Goal: Task Accomplishment & Management: Use online tool/utility

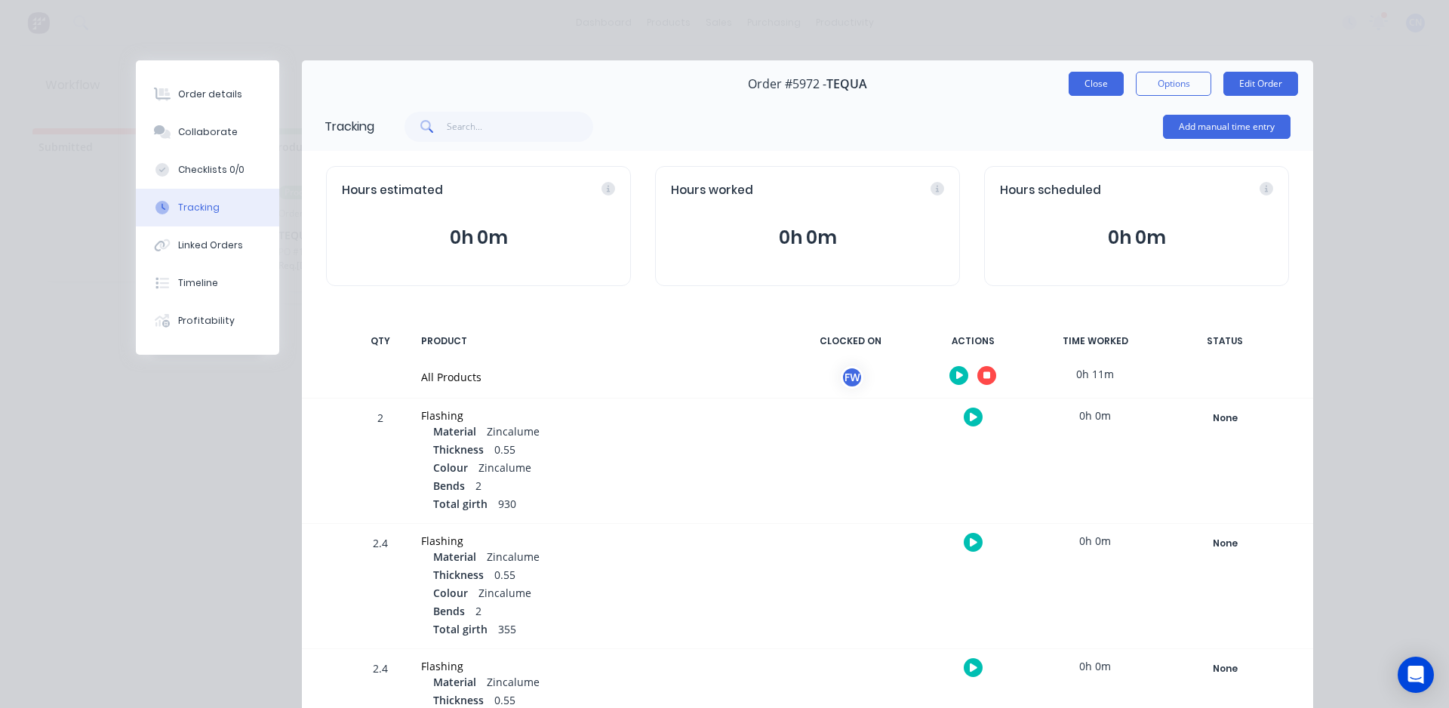
click at [1100, 81] on button "Close" at bounding box center [1096, 84] width 55 height 24
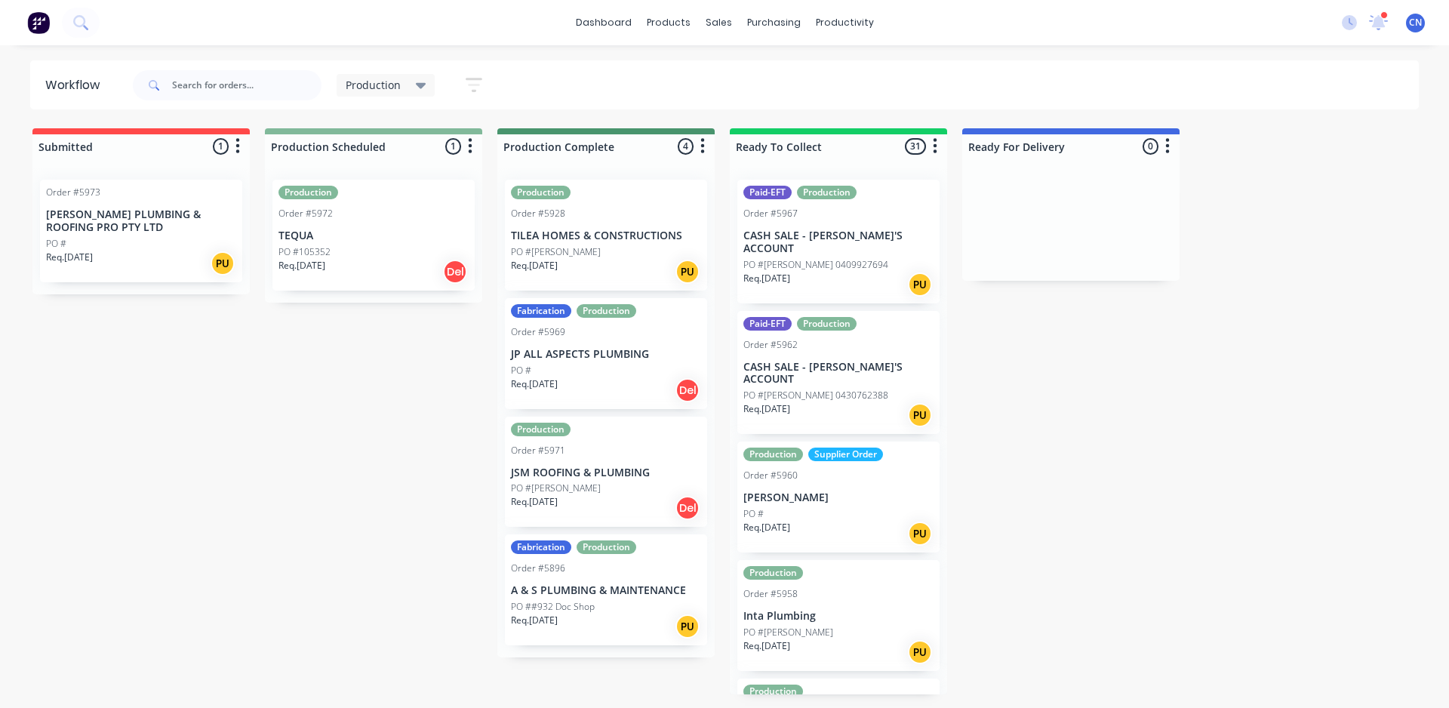
click at [356, 259] on div "Req. 29/09/25 Del" at bounding box center [374, 272] width 190 height 26
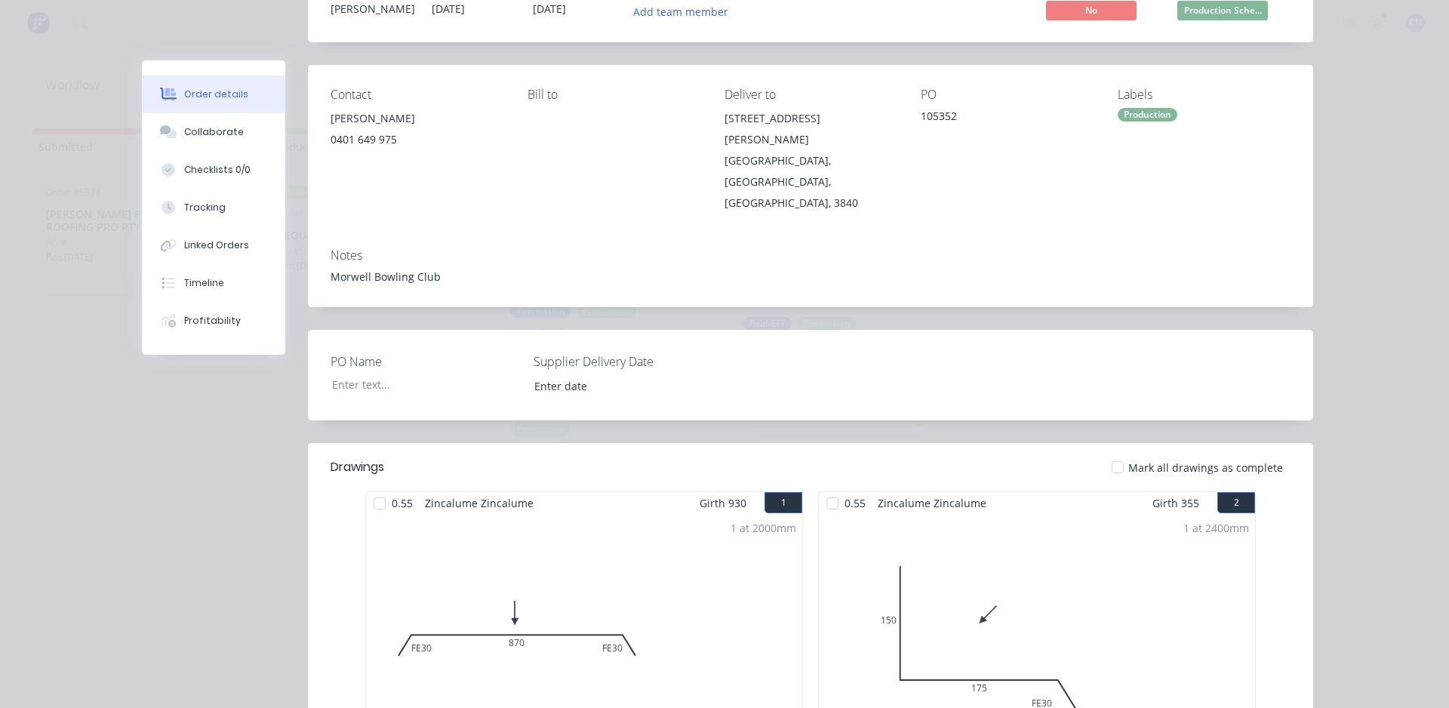
scroll to position [377, 0]
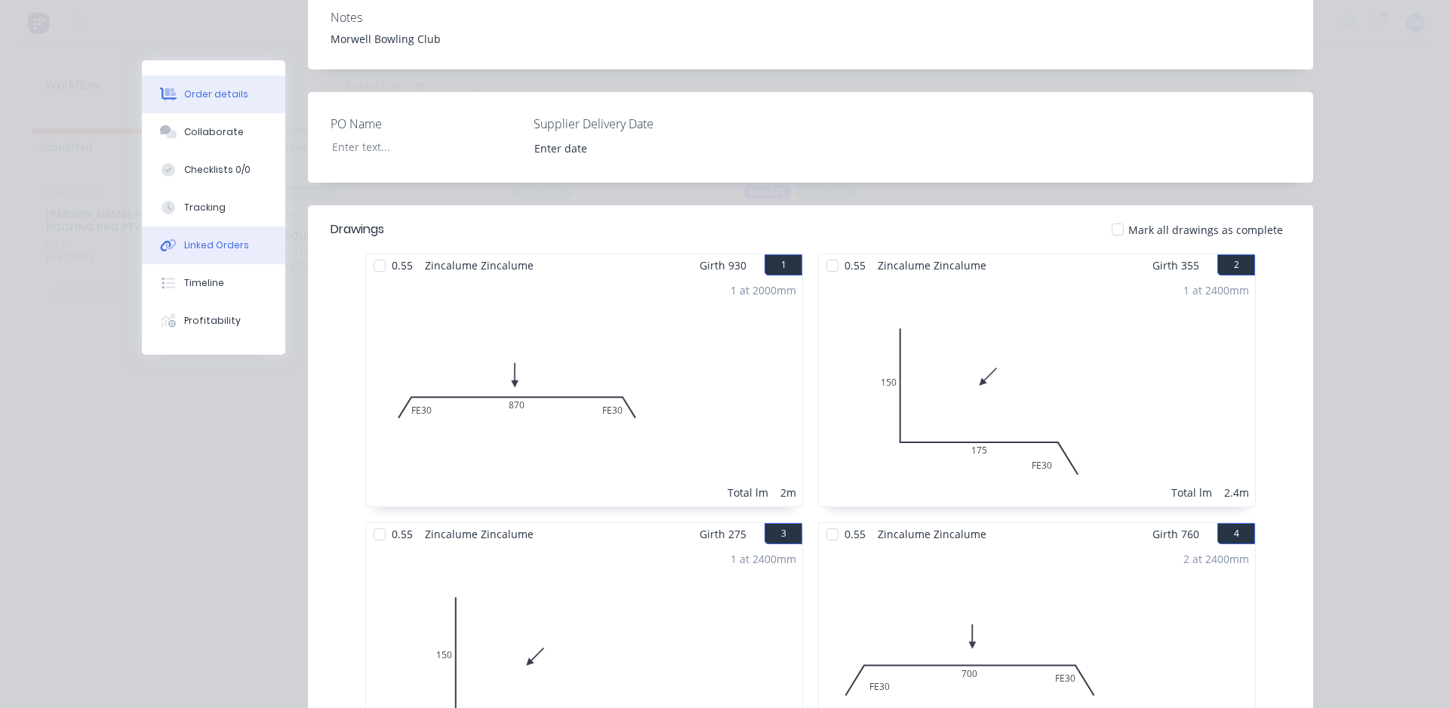
drag, startPoint x: 205, startPoint y: 198, endPoint x: 225, endPoint y: 239, distance: 45.6
click at [205, 197] on button "Tracking" at bounding box center [213, 208] width 143 height 38
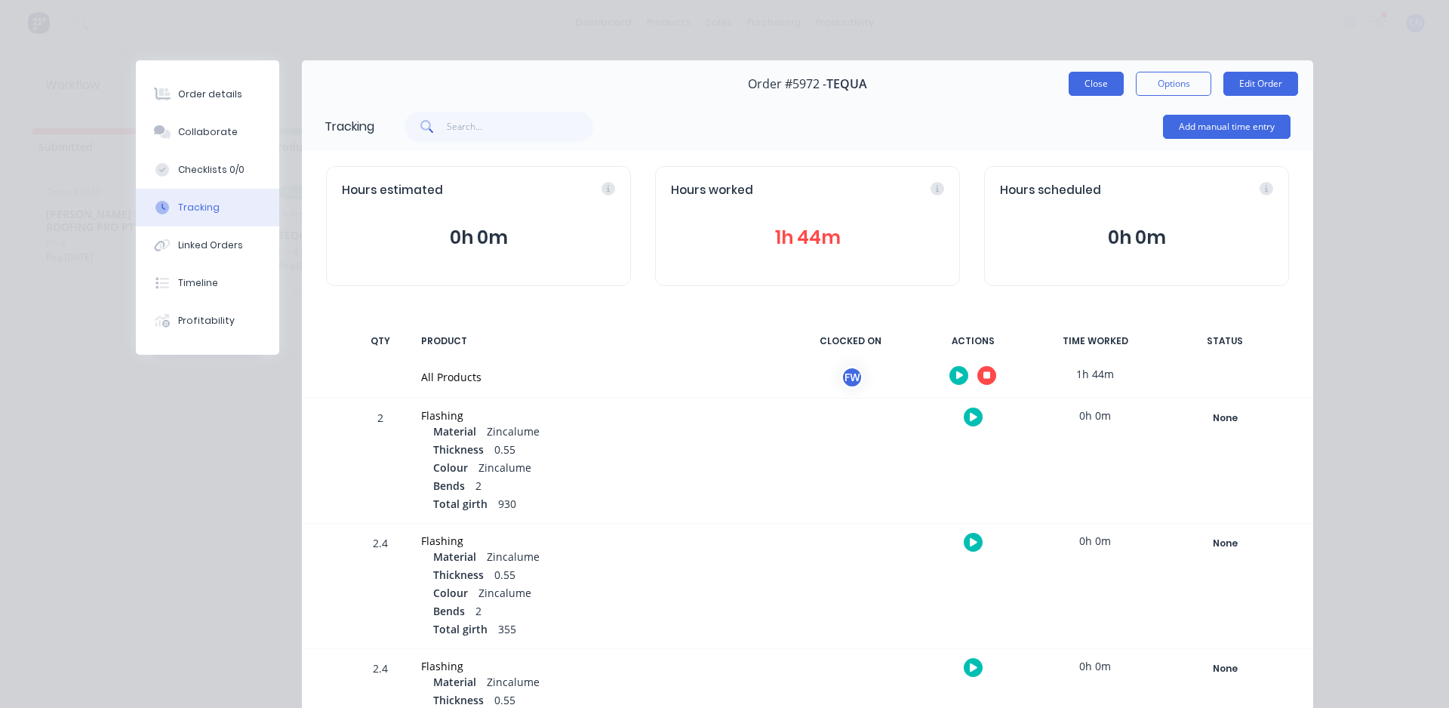
click at [1075, 91] on button "Close" at bounding box center [1096, 84] width 55 height 24
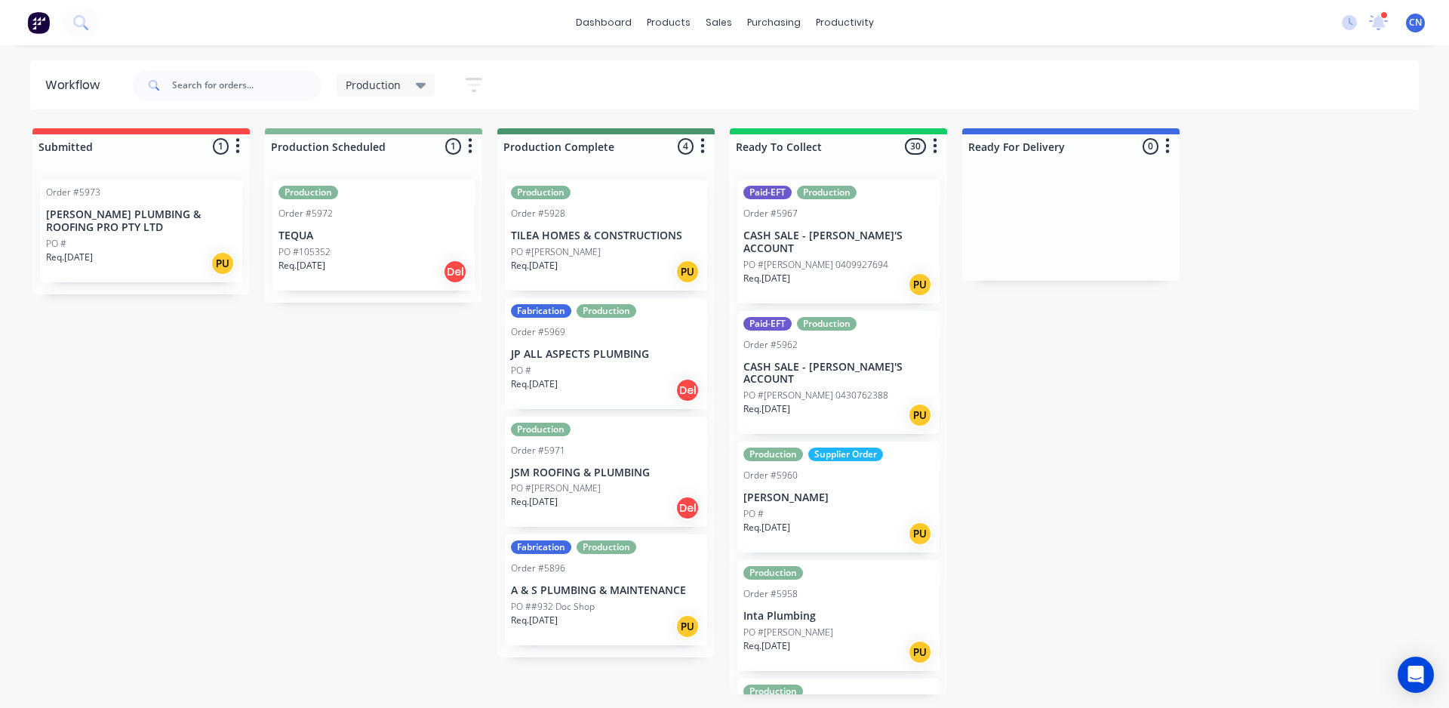
click at [327, 250] on p "PO #105352" at bounding box center [305, 252] width 52 height 14
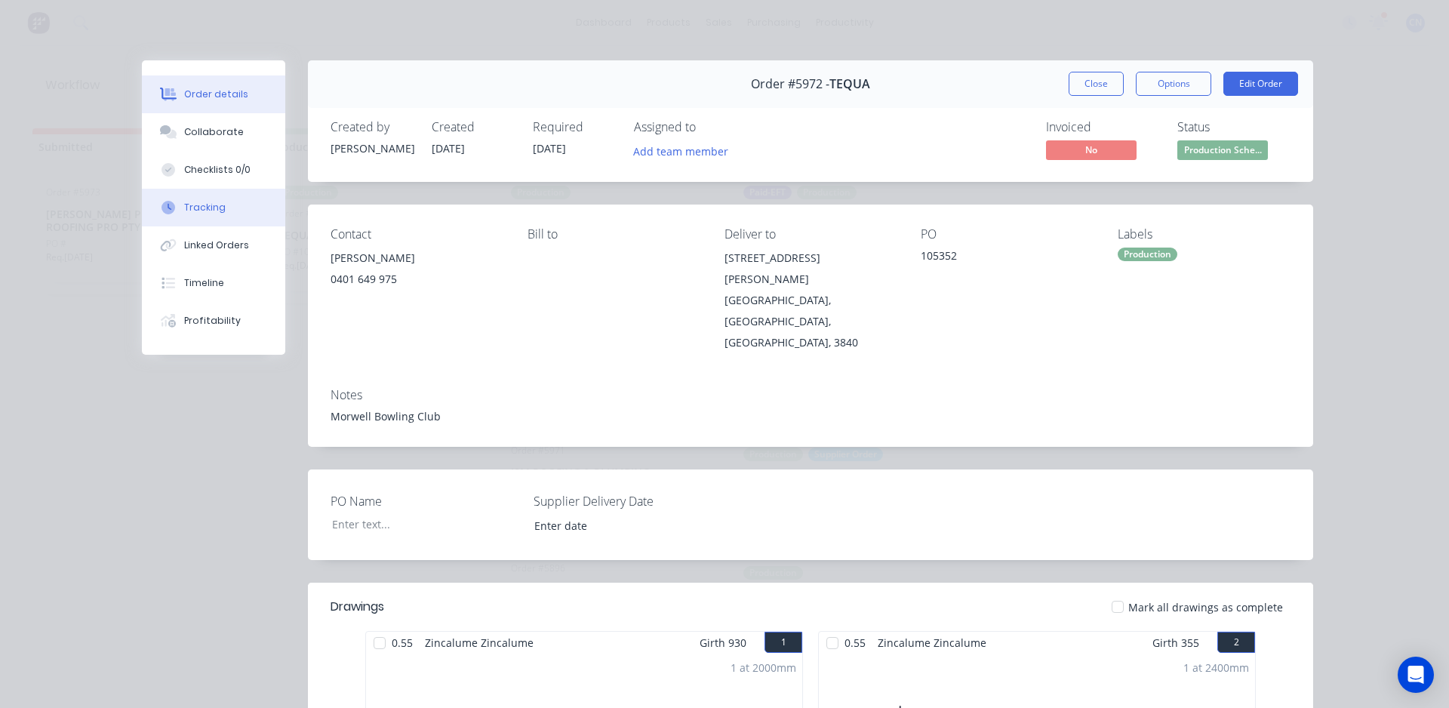
click at [197, 216] on button "Tracking" at bounding box center [213, 208] width 143 height 38
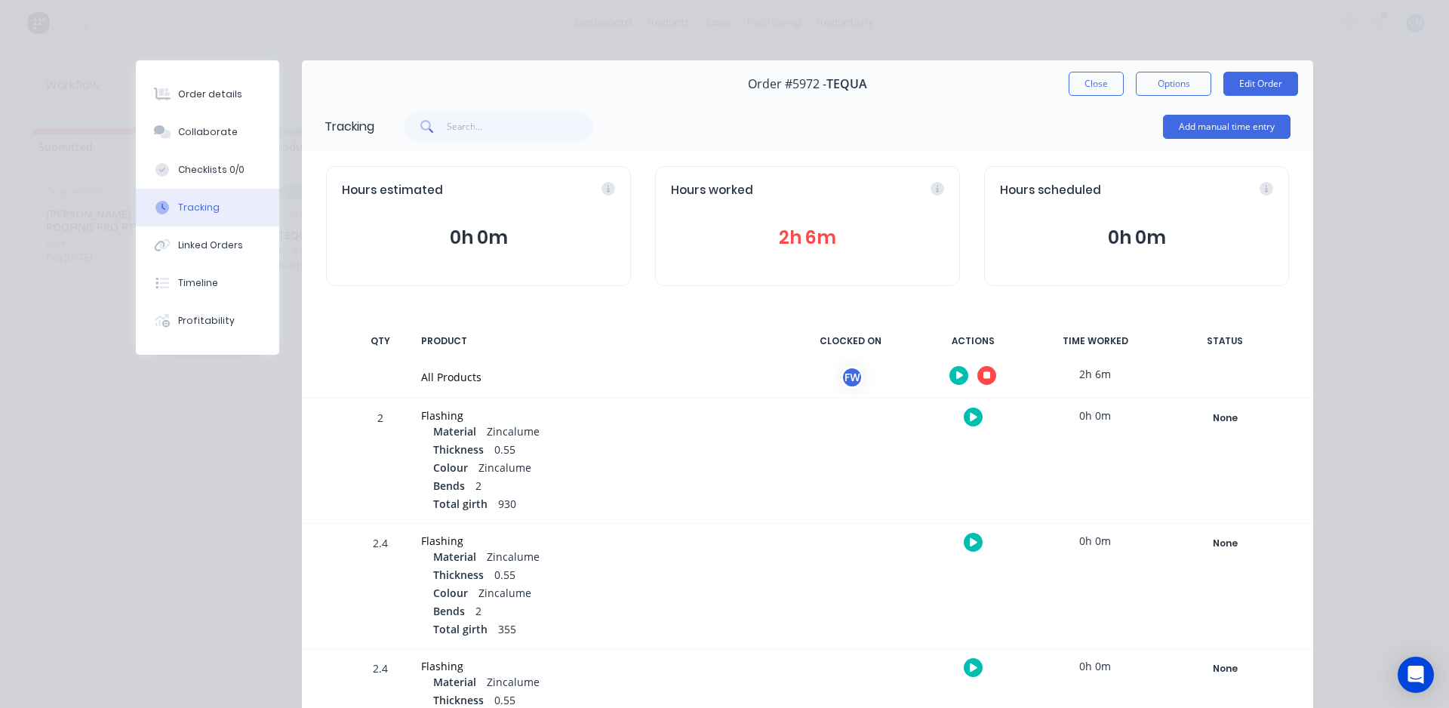
click at [983, 377] on icon "button" at bounding box center [987, 376] width 8 height 8
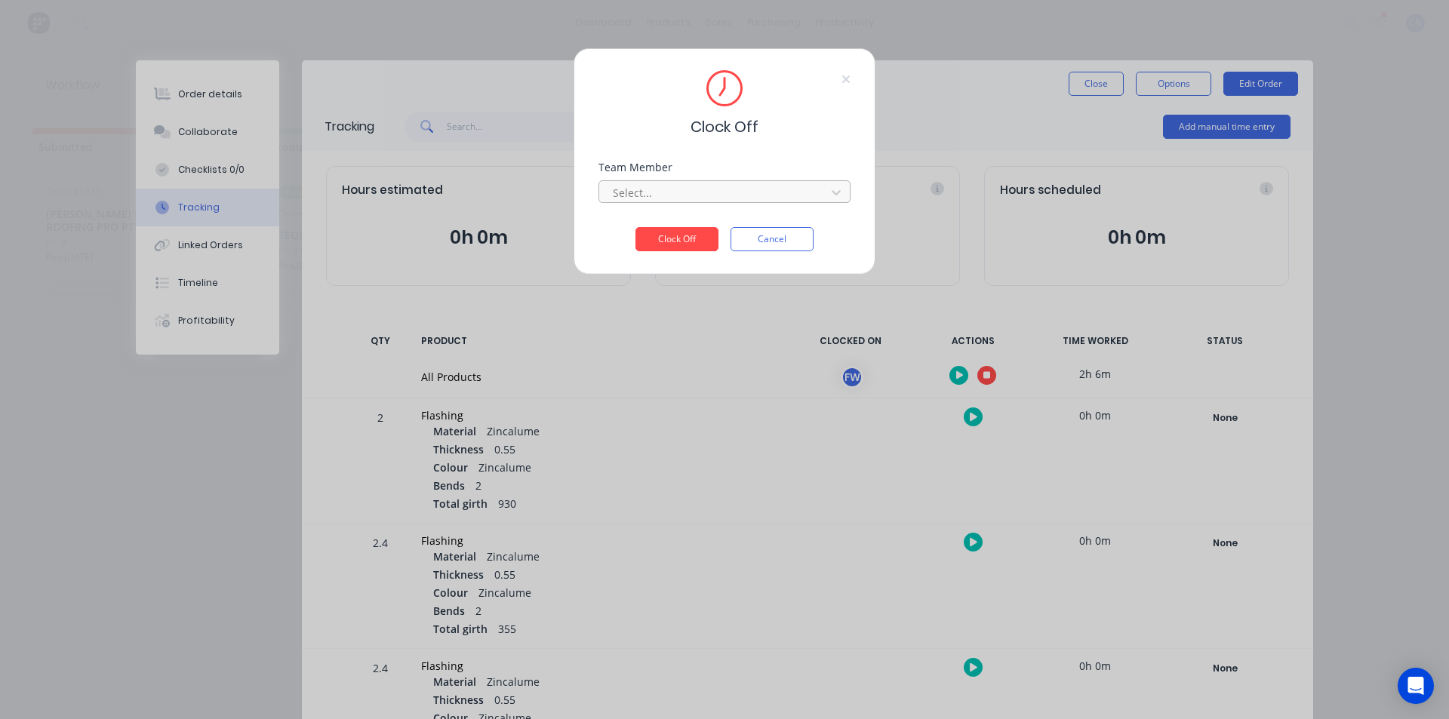
click at [675, 193] on div at bounding box center [714, 192] width 207 height 19
click at [676, 220] on div "Fabrication Workshop" at bounding box center [725, 226] width 252 height 28
click at [677, 254] on div "Clock Off Team Member option Fabrication Workshop, selected. Fabrication Worksh…" at bounding box center [725, 161] width 302 height 226
click at [677, 248] on button "Clock Off" at bounding box center [677, 239] width 83 height 24
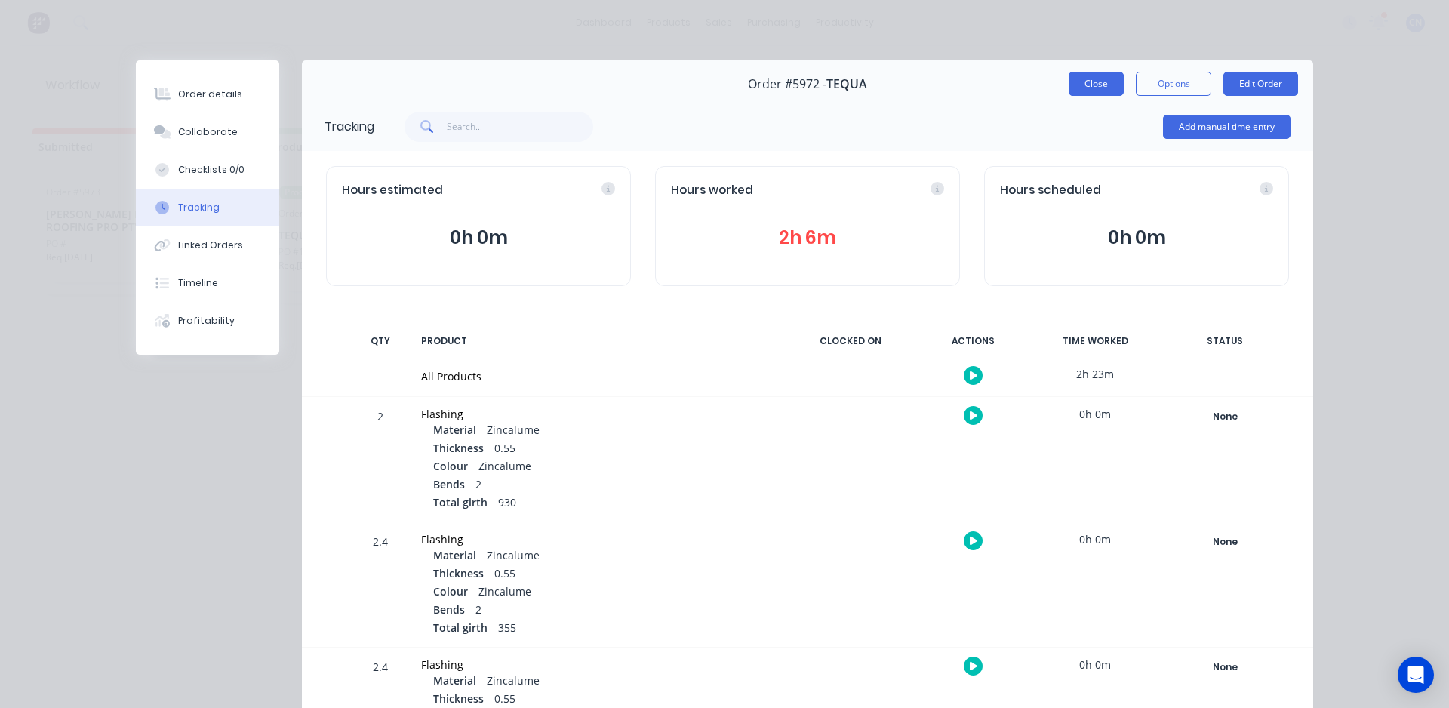
click at [1087, 92] on button "Close" at bounding box center [1096, 84] width 55 height 24
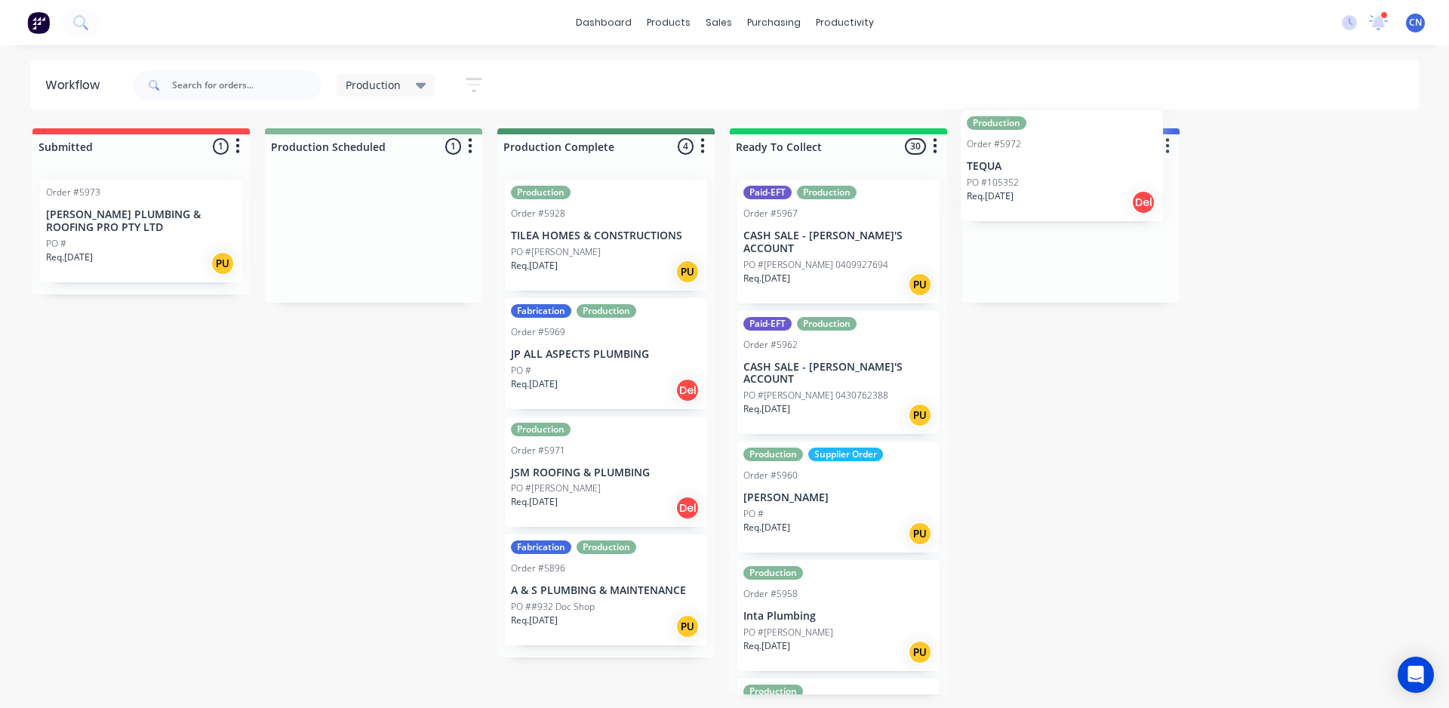
drag, startPoint x: 349, startPoint y: 239, endPoint x: 1048, endPoint y: 169, distance: 702.4
click at [1048, 169] on div "Submitted 1 Summaries Total order value Invoiced to date To be invoiced Order #…" at bounding box center [1138, 411] width 2298 height 566
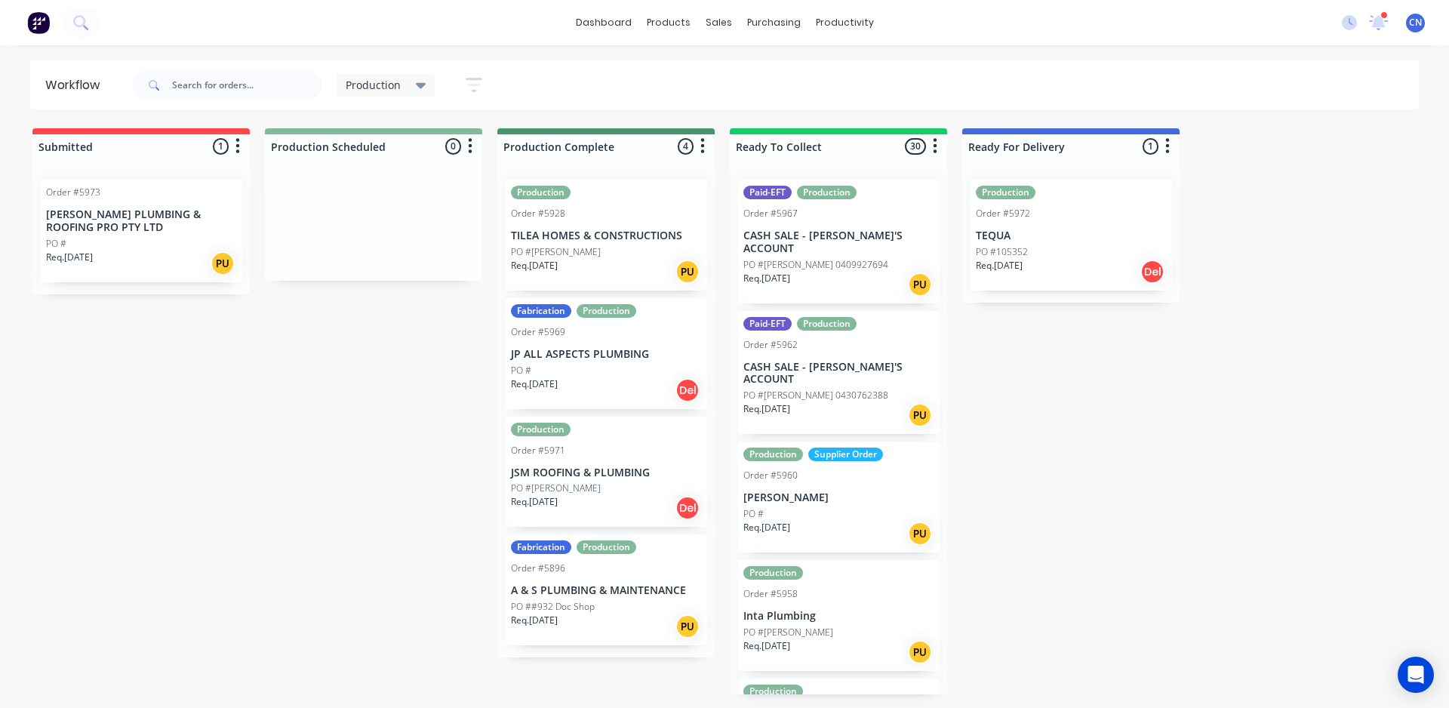
click at [116, 233] on p "[PERSON_NAME] PLUMBING & ROOFING PRO PTY LTD" at bounding box center [141, 221] width 190 height 26
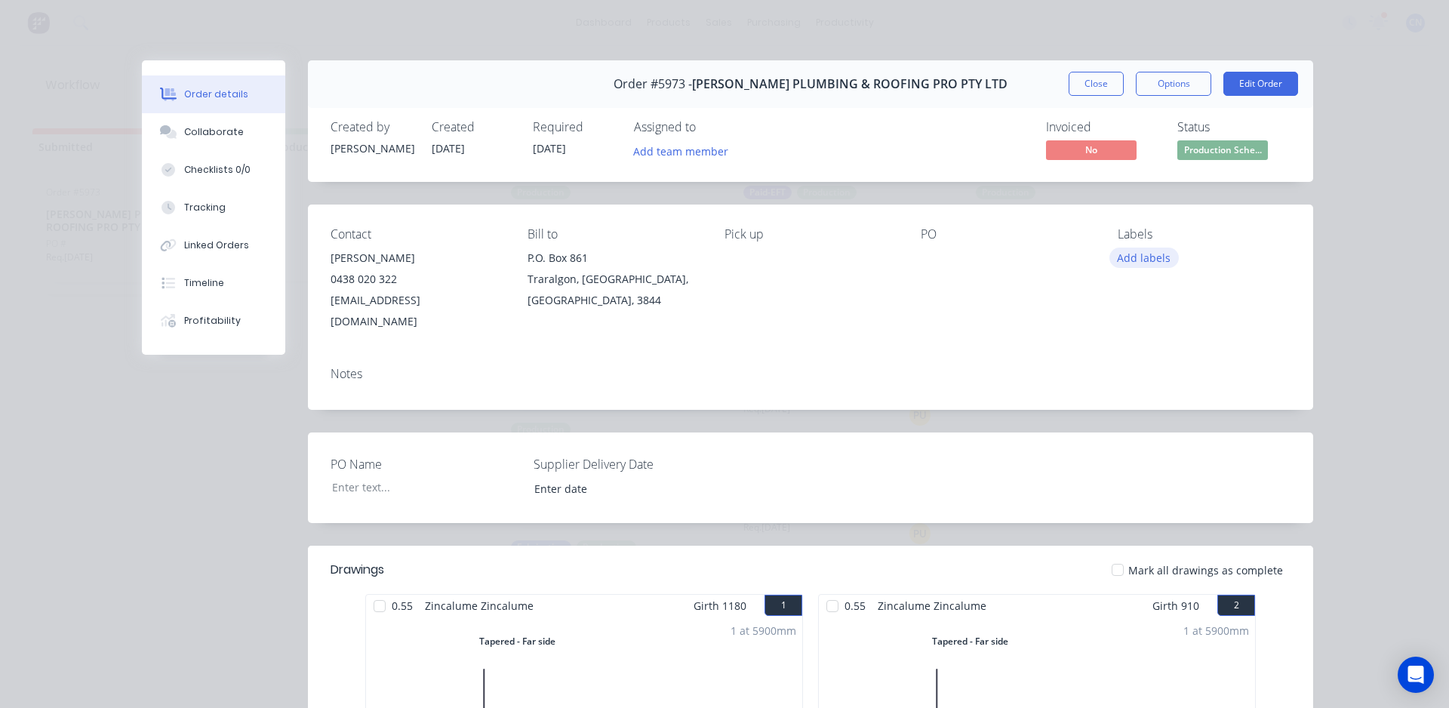
click at [1130, 260] on button "Add labels" at bounding box center [1144, 258] width 69 height 20
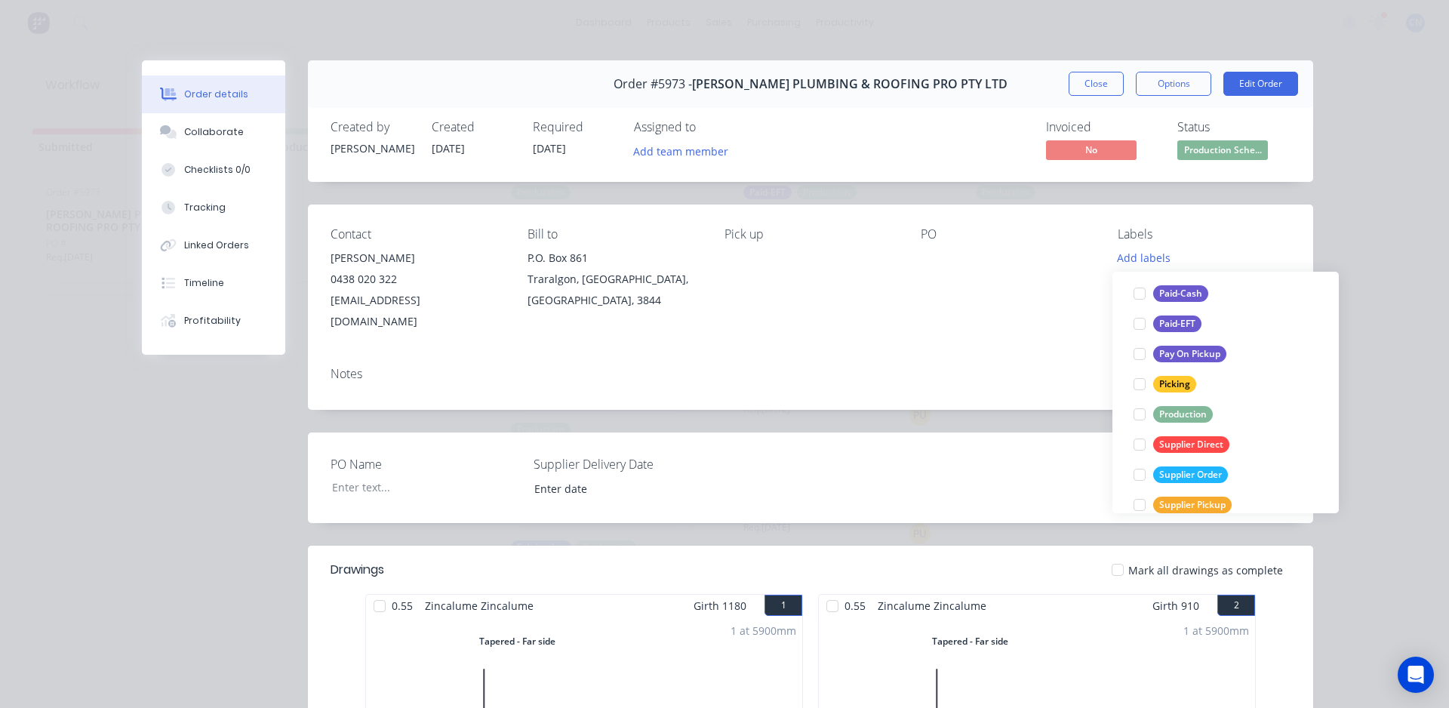
scroll to position [226, 0]
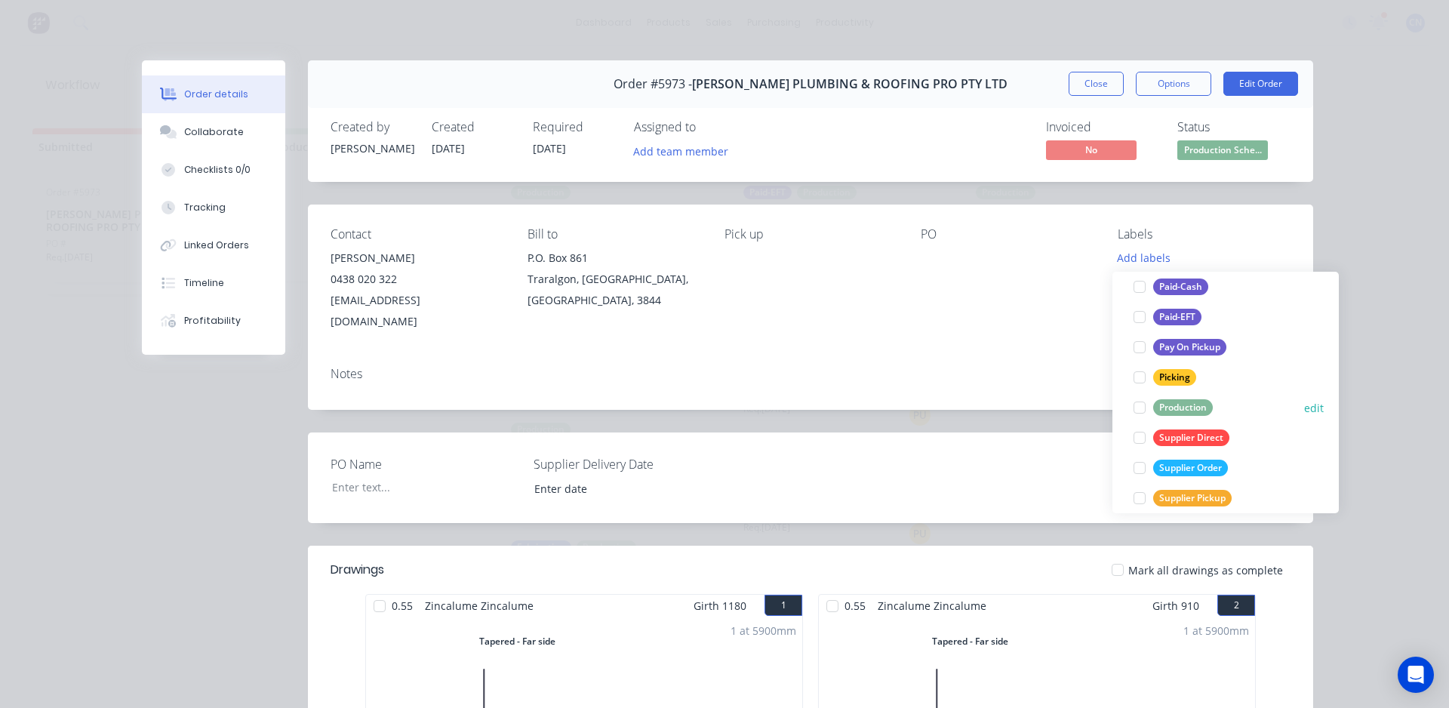
click at [1151, 411] on div at bounding box center [1140, 407] width 30 height 30
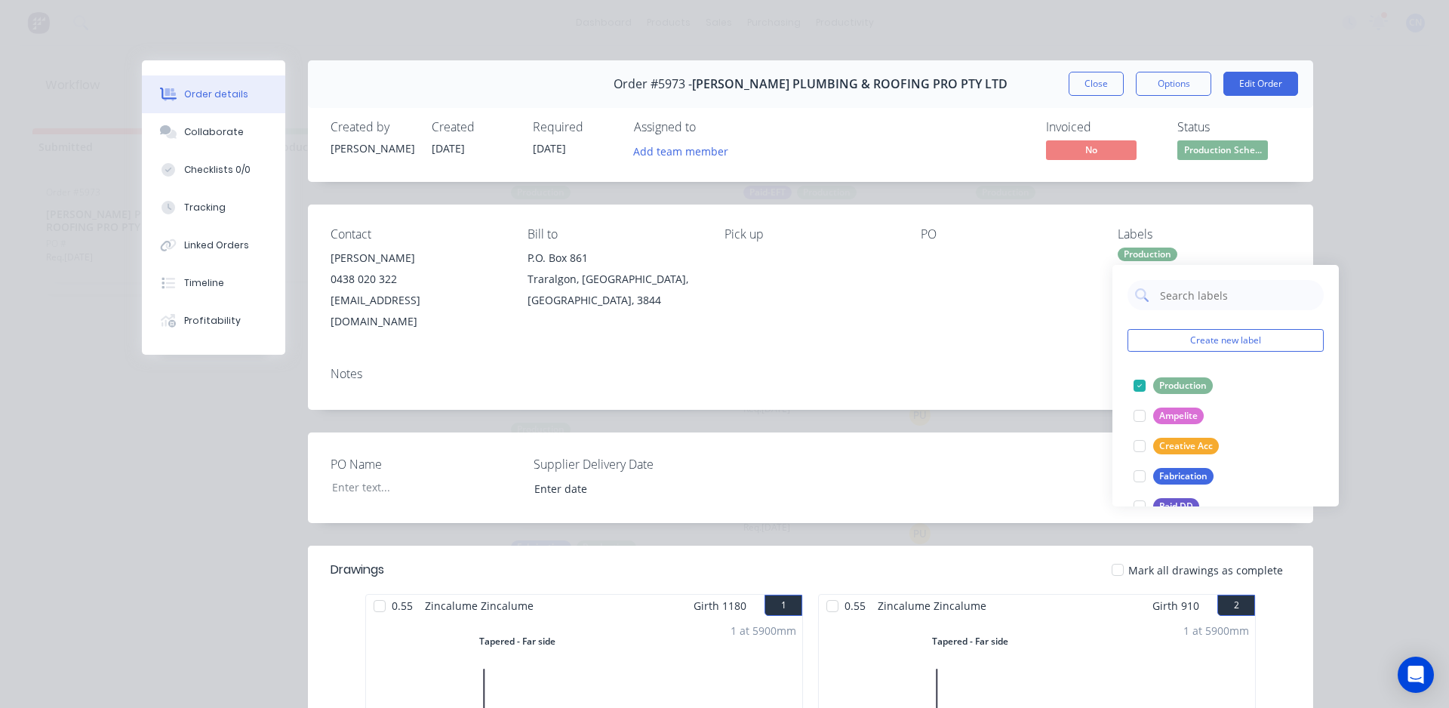
click at [1362, 204] on div "Order details Collaborate Checklists 0/0 Tracking Linked Orders Timeline Profit…" at bounding box center [724, 354] width 1449 height 708
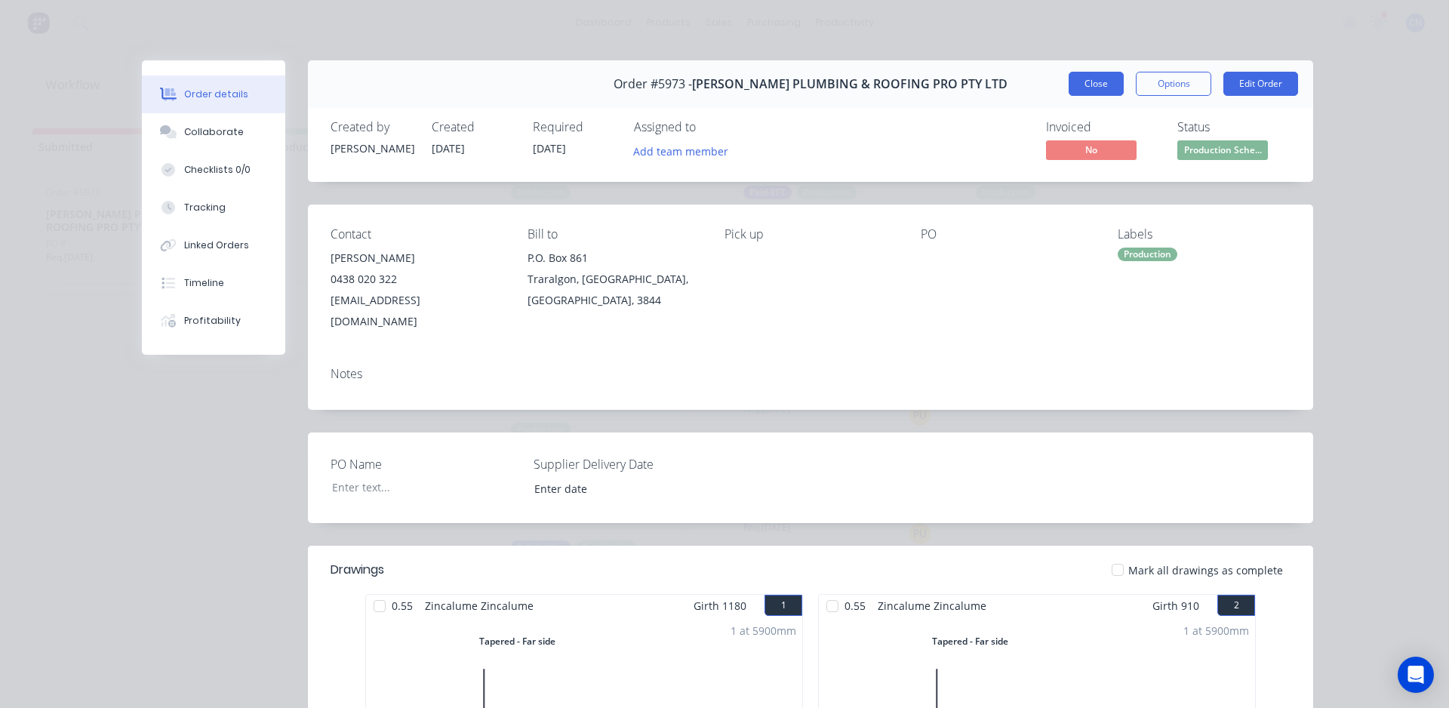
click at [1096, 85] on button "Close" at bounding box center [1096, 84] width 55 height 24
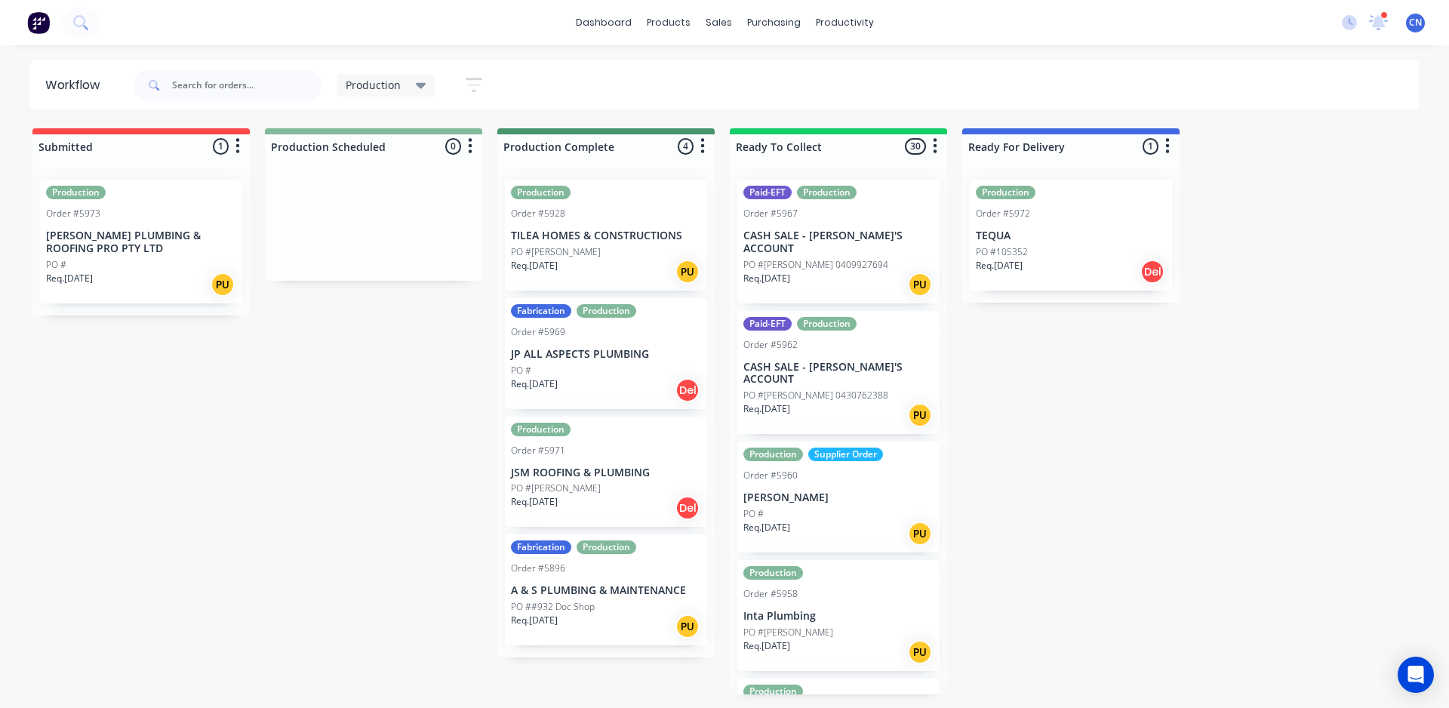
click at [122, 265] on div "PO #" at bounding box center [141, 265] width 190 height 14
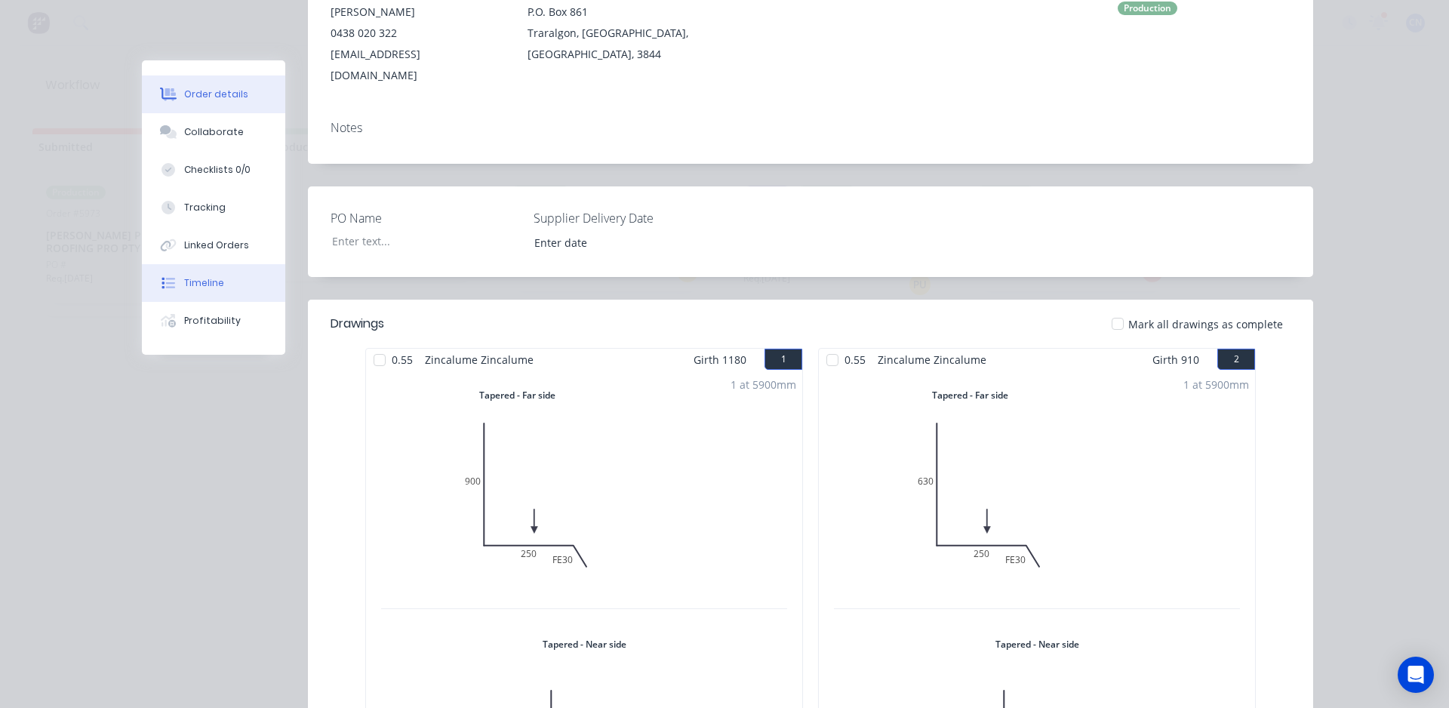
scroll to position [226, 0]
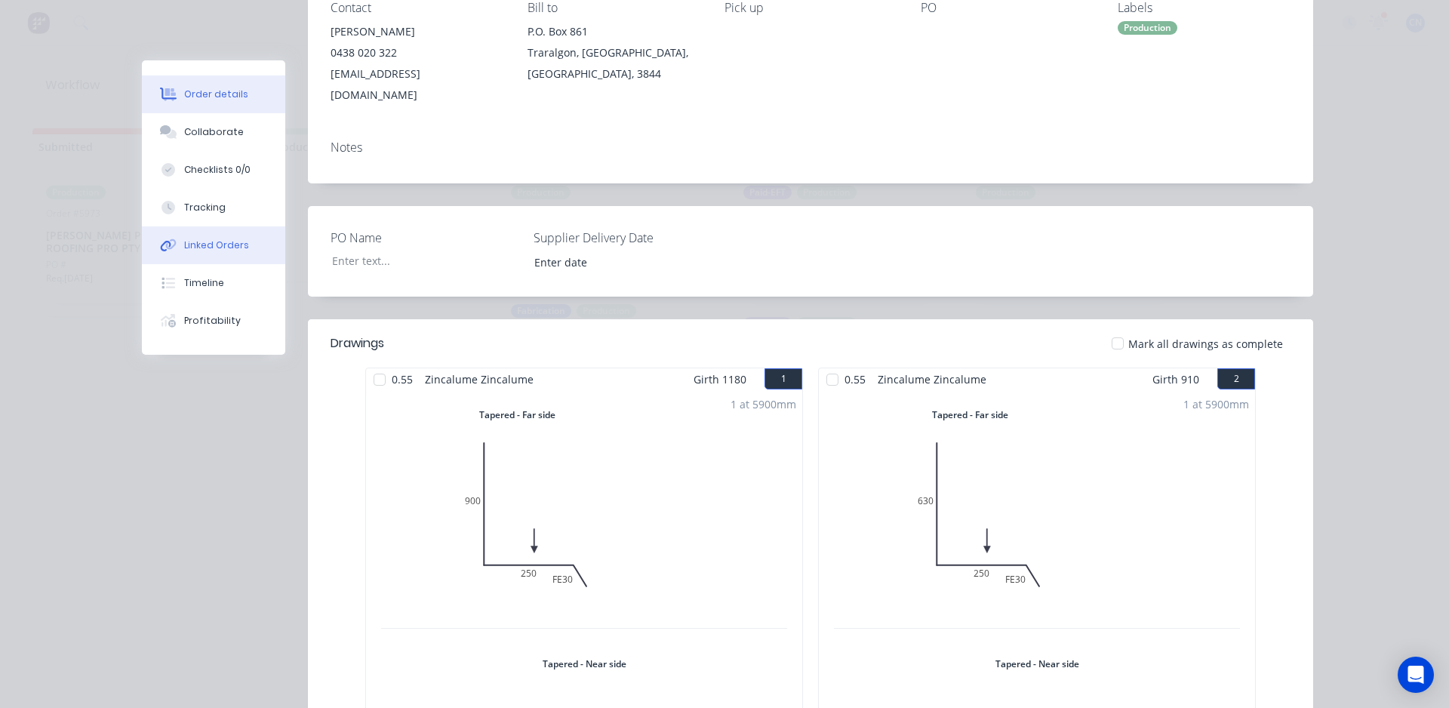
click at [211, 250] on div "Linked Orders" at bounding box center [216, 246] width 65 height 14
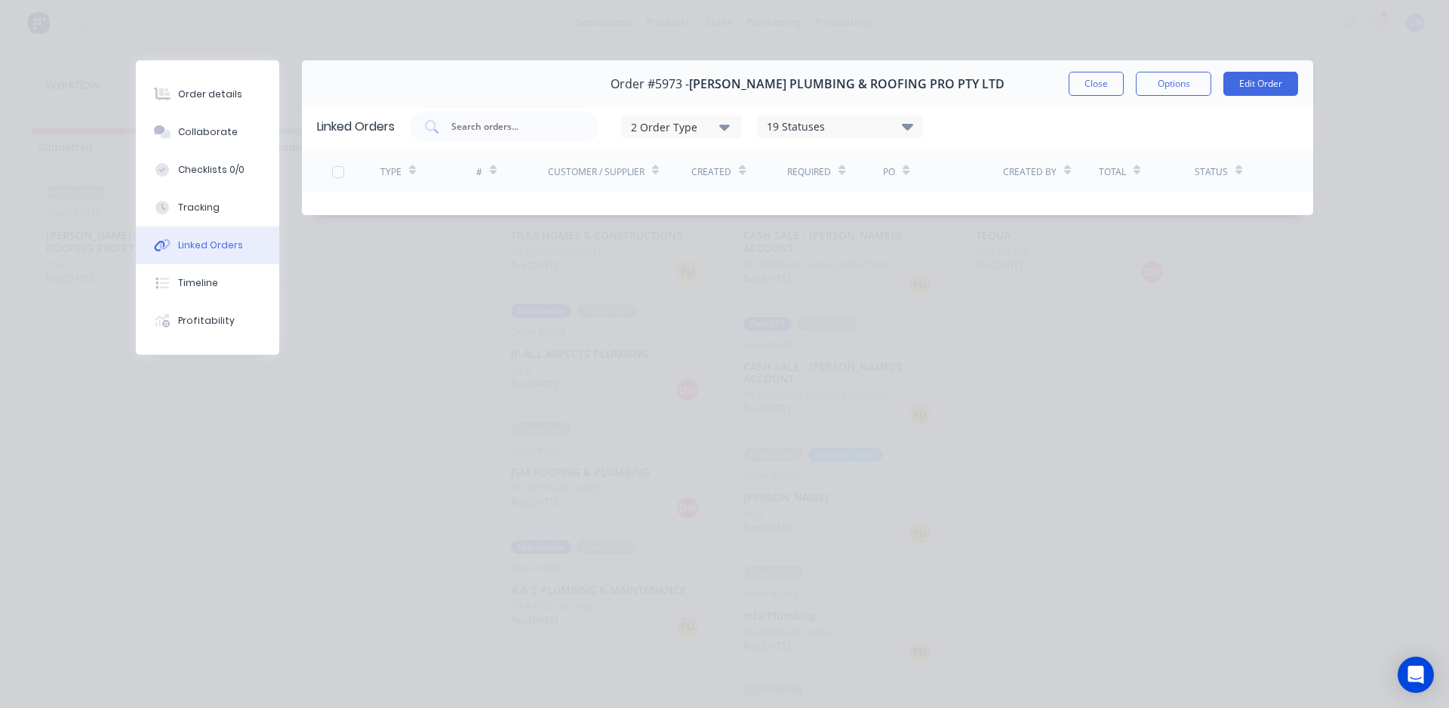
scroll to position [0, 0]
click at [209, 228] on button "Linked Orders" at bounding box center [207, 245] width 143 height 38
click at [209, 208] on div "Tracking" at bounding box center [199, 208] width 42 height 14
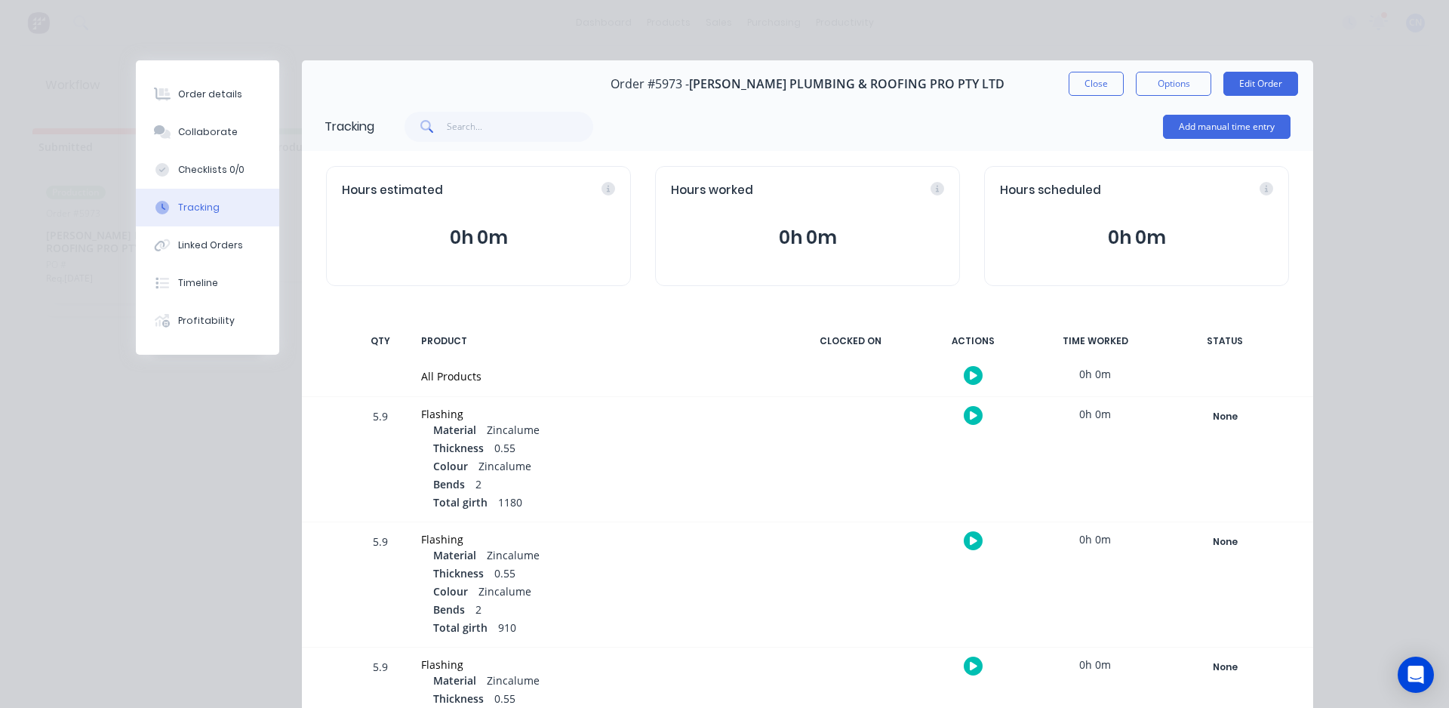
click at [974, 376] on button "button" at bounding box center [973, 375] width 19 height 19
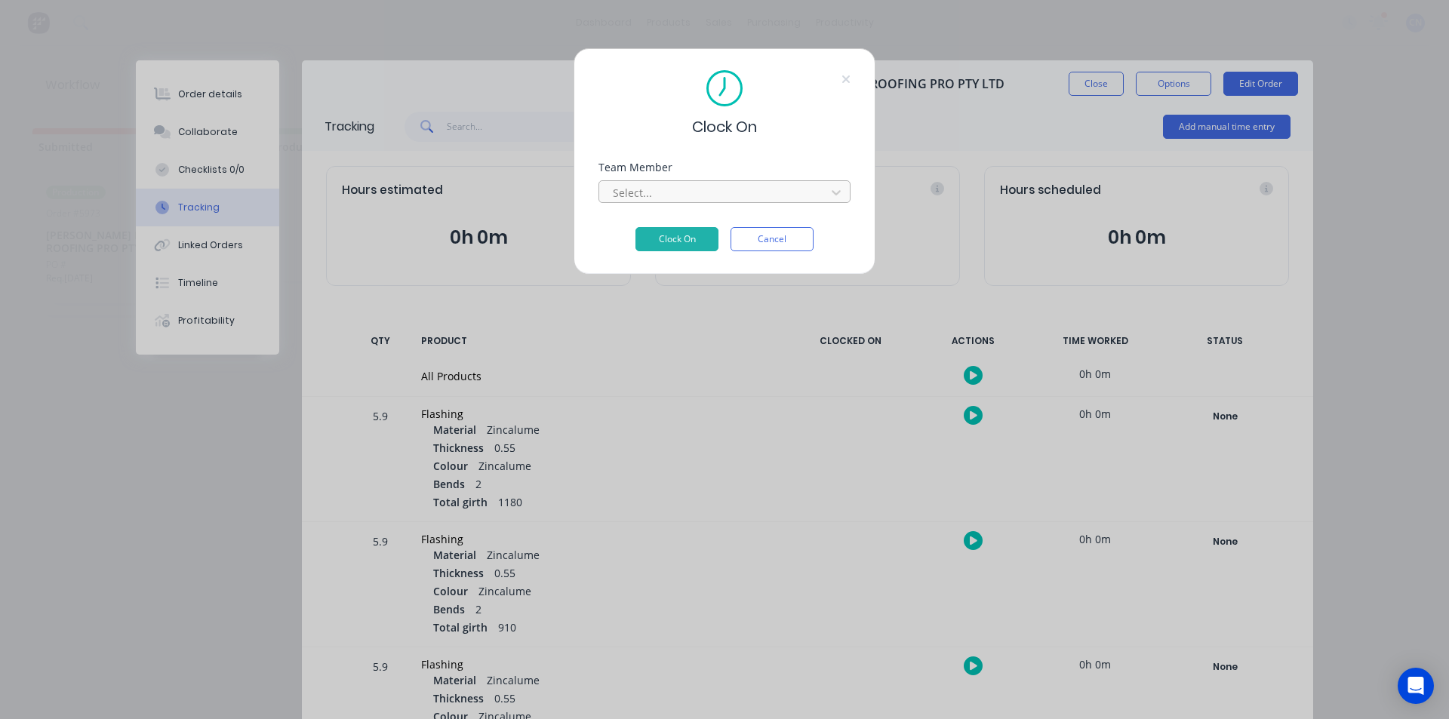
click at [706, 196] on div at bounding box center [714, 192] width 207 height 19
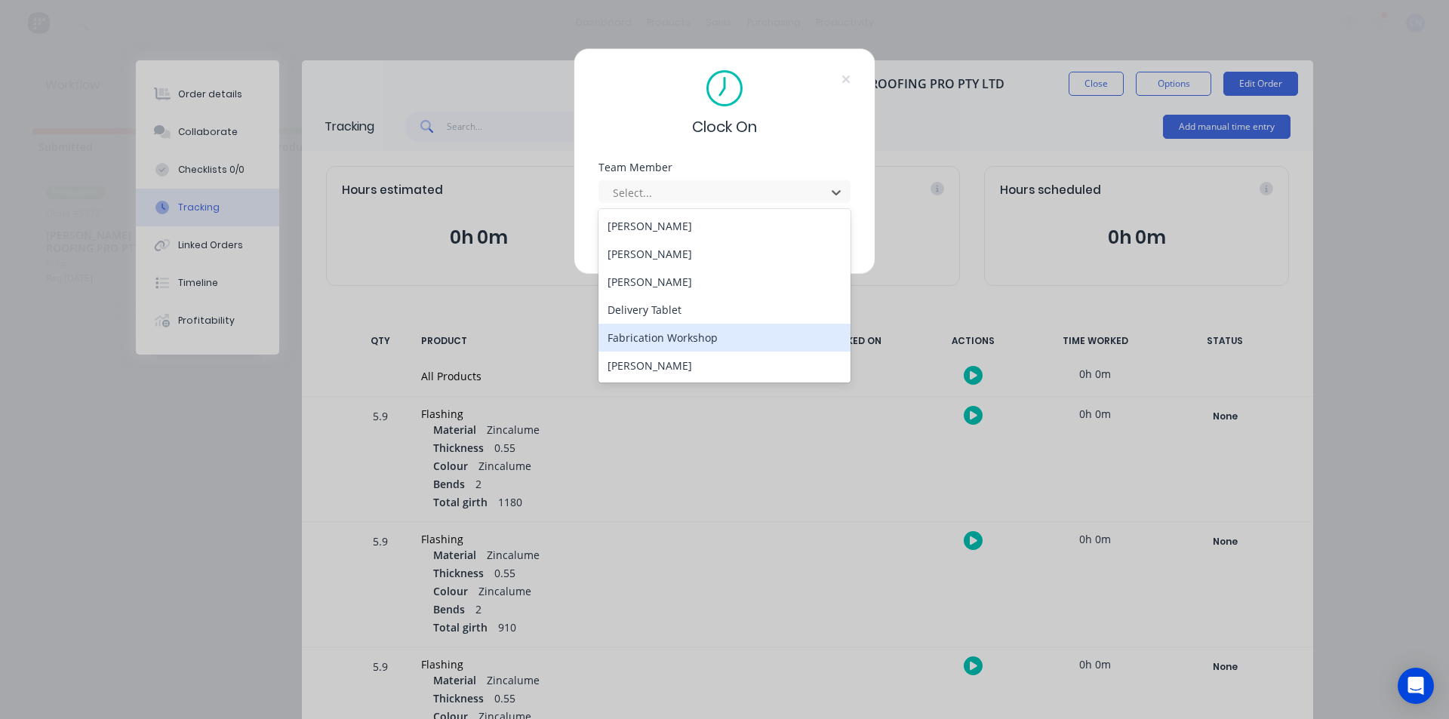
click at [673, 346] on div "Fabrication Workshop" at bounding box center [725, 338] width 252 height 28
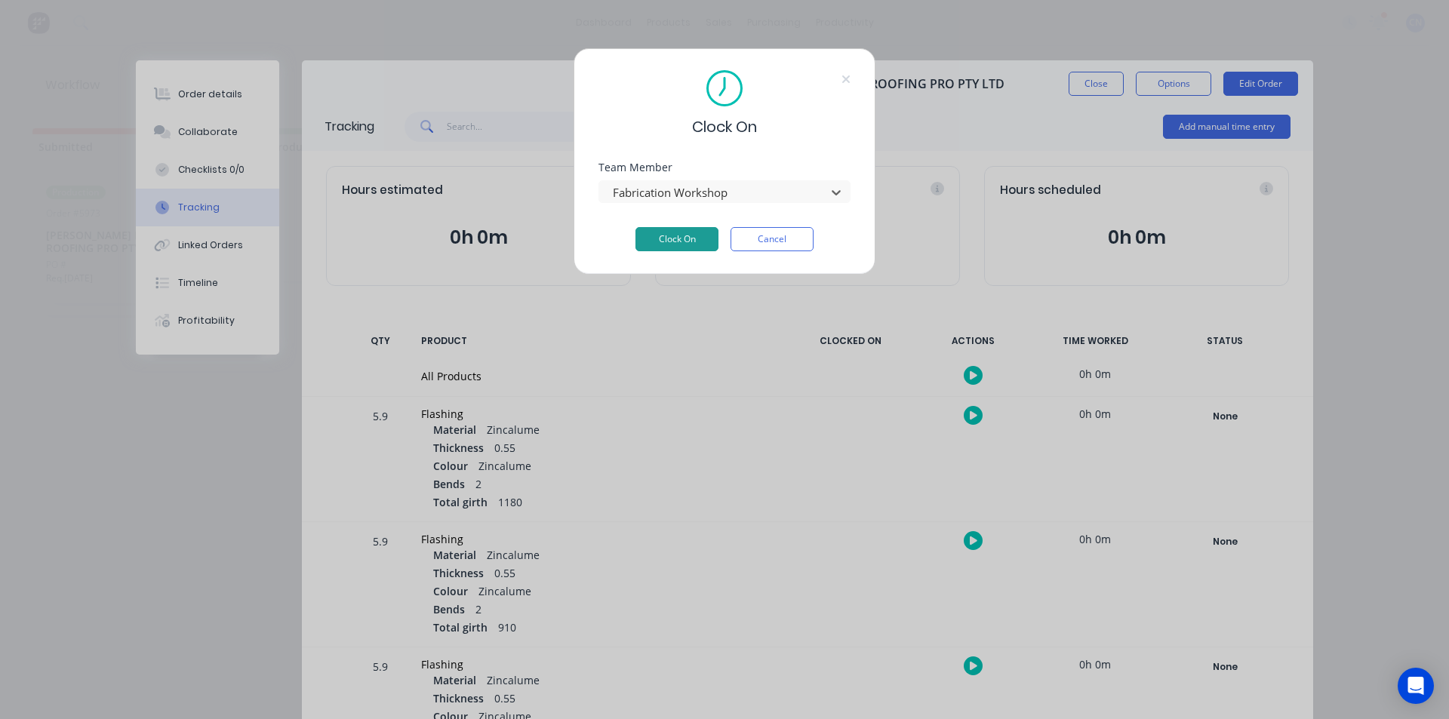
click at [675, 242] on button "Clock On" at bounding box center [677, 239] width 83 height 24
